Goal: Task Accomplishment & Management: Use online tool/utility

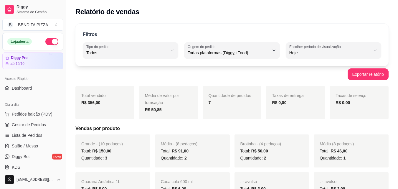
select select "ALL"
select select "0"
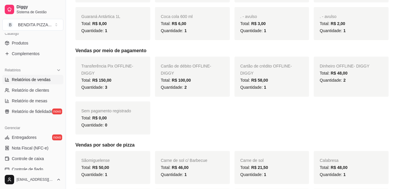
scroll to position [30, 0]
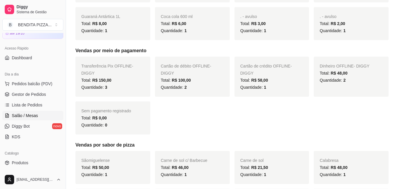
click at [44, 114] on link "Salão / Mesas" at bounding box center [32, 115] width 61 height 9
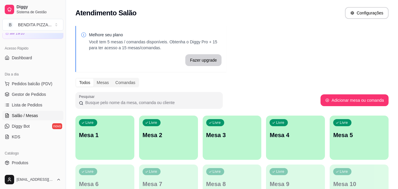
click at [96, 133] on p "Mesa 1" at bounding box center [105, 135] width 52 height 8
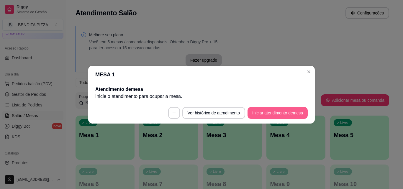
click at [262, 111] on button "Iniciar atendimento de mesa" at bounding box center [277, 113] width 60 height 12
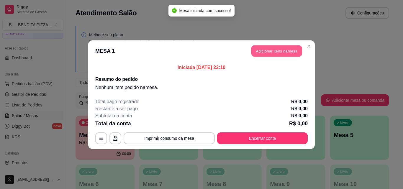
click at [268, 50] on button "Adicionar itens na mesa" at bounding box center [276, 50] width 51 height 11
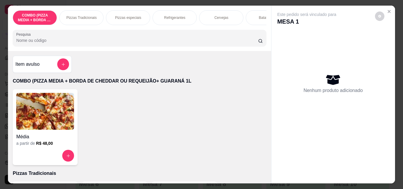
click at [90, 17] on p "Pizzas Tradicionais" at bounding box center [81, 17] width 30 height 5
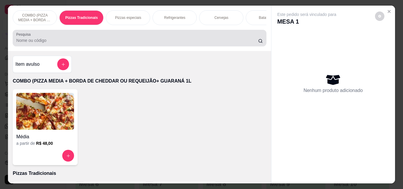
scroll to position [15, 0]
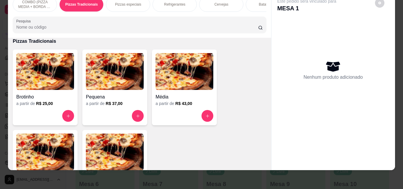
click at [100, 152] on img at bounding box center [115, 152] width 58 height 37
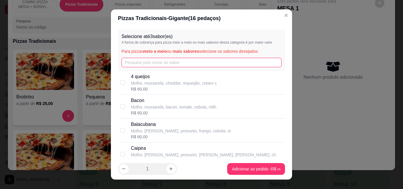
click at [151, 66] on input "text" at bounding box center [201, 62] width 160 height 9
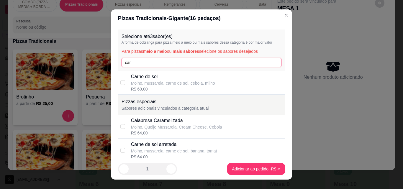
type input "car"
click at [153, 76] on p "Carne de sol" at bounding box center [173, 76] width 84 height 7
checkbox input "true"
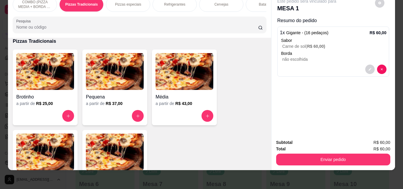
click at [180, 2] on p "Refrigerantes" at bounding box center [174, 4] width 21 height 5
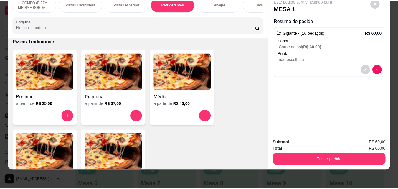
scroll to position [464, 0]
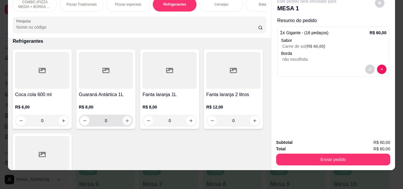
click at [125, 124] on button "increase-product-quantity" at bounding box center [126, 120] width 9 height 9
type input "1"
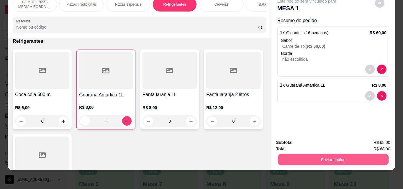
click at [300, 154] on button "Enviar pedido" at bounding box center [332, 159] width 111 height 11
click at [326, 154] on button "Enviar pedido" at bounding box center [333, 160] width 114 height 12
click at [377, 142] on button "Enviar pedido" at bounding box center [375, 140] width 32 height 11
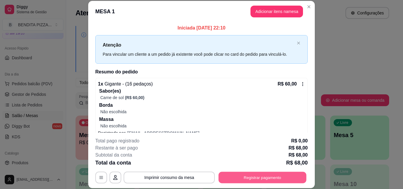
click at [274, 182] on button "Registrar pagamento" at bounding box center [262, 177] width 88 height 11
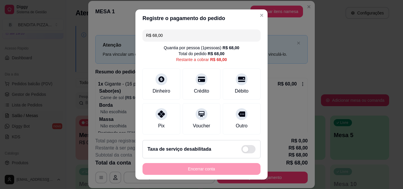
click at [173, 40] on input "R$ 68,00" at bounding box center [201, 35] width 111 height 12
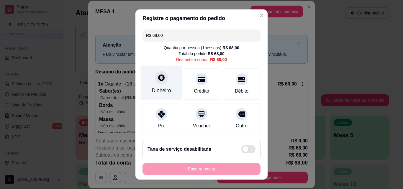
click at [156, 87] on div "Dinheiro" at bounding box center [161, 91] width 19 height 8
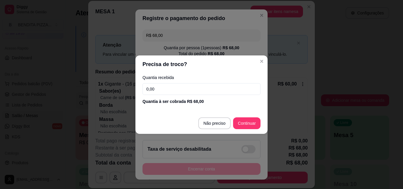
click at [156, 87] on input "0,00" at bounding box center [201, 89] width 118 height 12
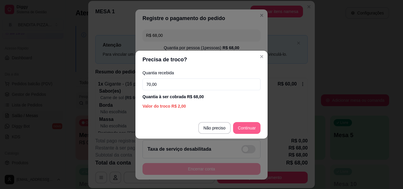
type input "70,00"
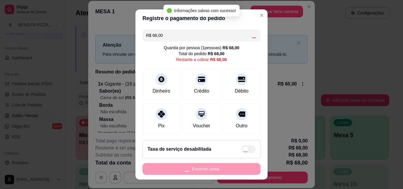
type input "R$ 0,00"
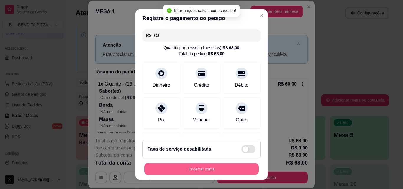
click at [241, 168] on button "Encerrar conta" at bounding box center [201, 168] width 114 height 11
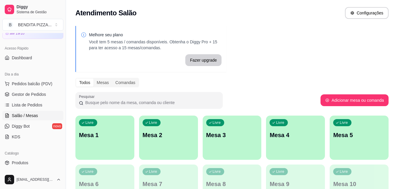
scroll to position [150, 0]
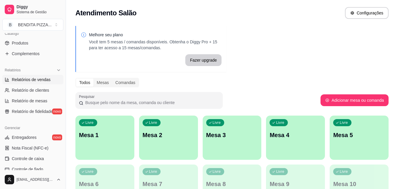
click at [50, 83] on link "Relatórios de vendas" at bounding box center [32, 79] width 61 height 9
select select "ALL"
select select "0"
